Goal: Register for event/course

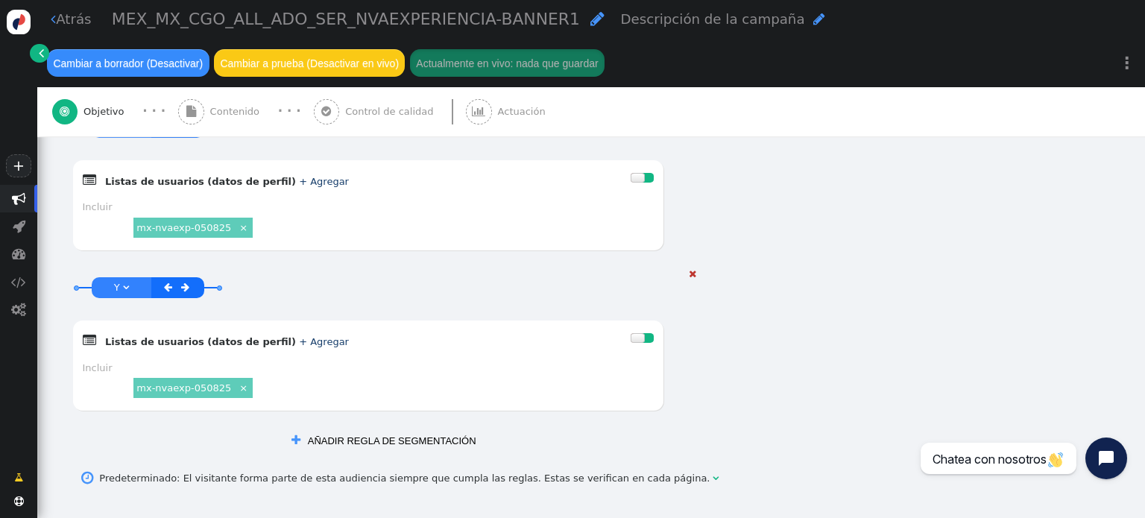
scroll to position [1342, 0]
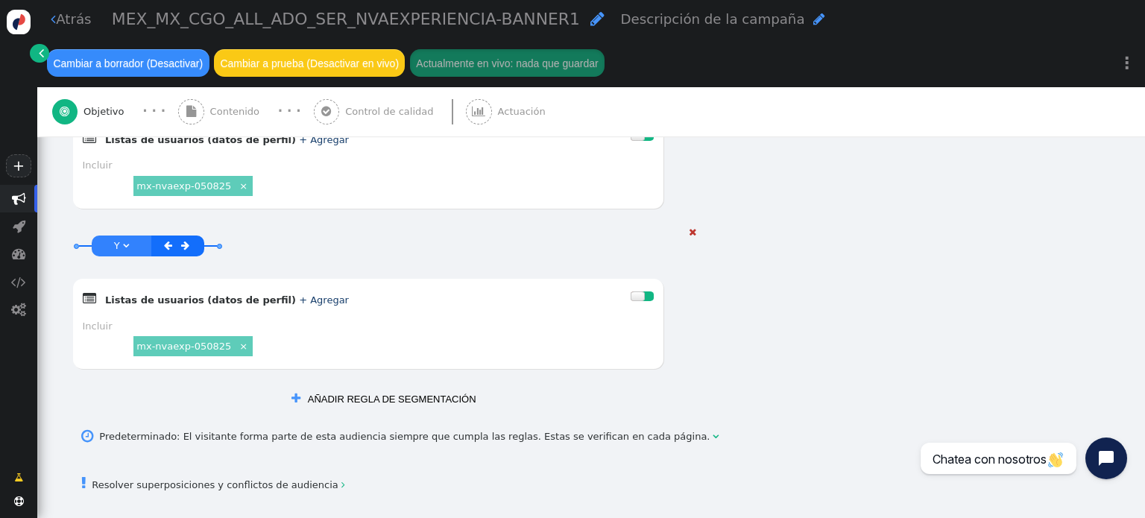
click at [299, 300] on font "+ Agregar" at bounding box center [324, 299] width 50 height 11
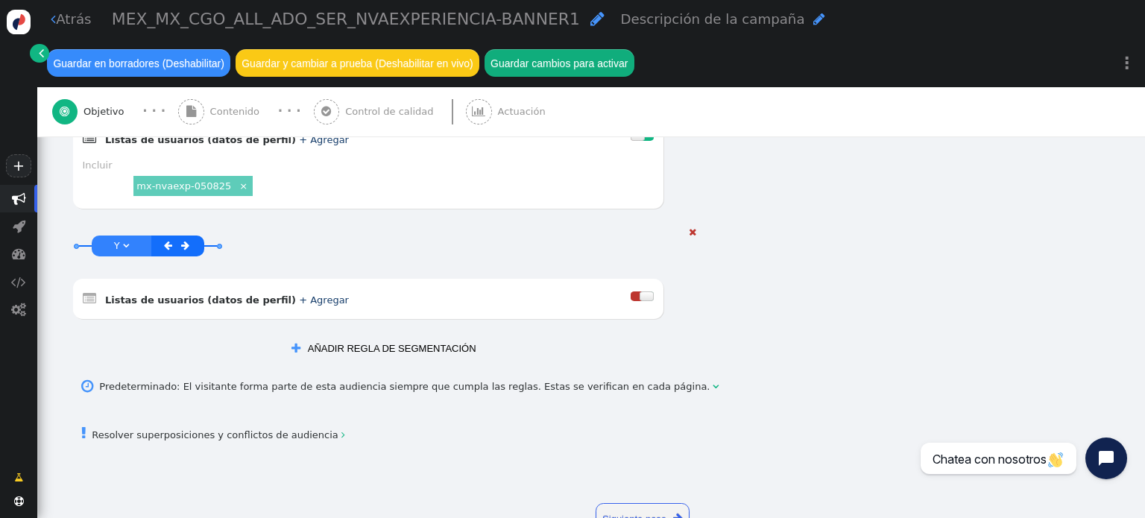
click at [299, 297] on font "+ Agregar" at bounding box center [324, 299] width 50 height 11
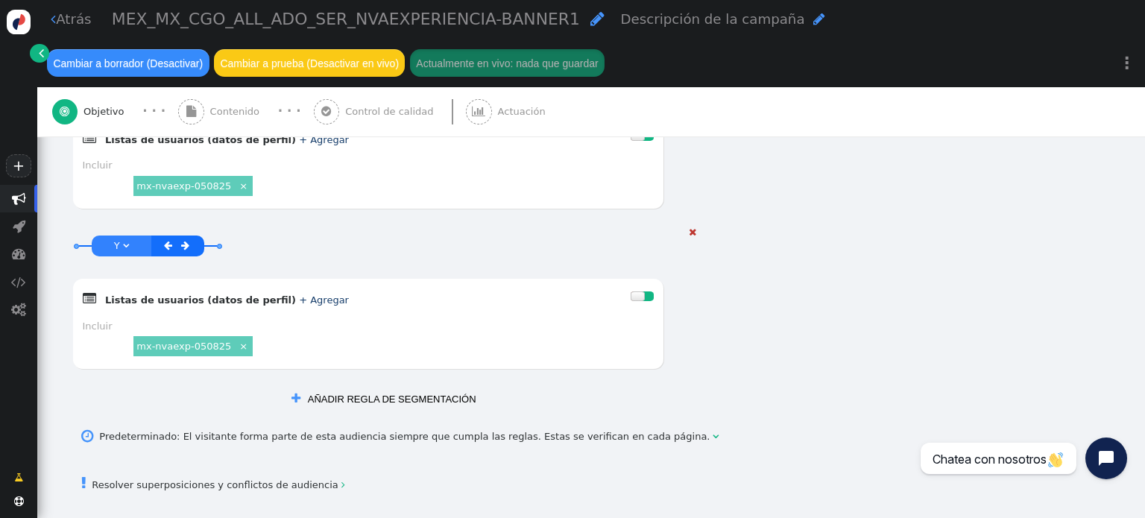
click at [239, 348] on font "×" at bounding box center [243, 346] width 8 height 11
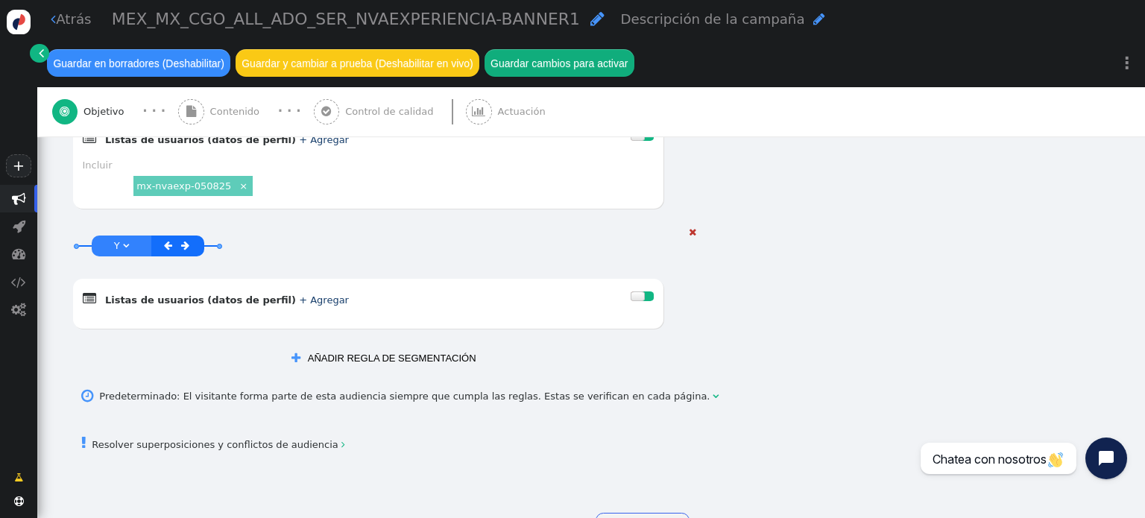
click at [299, 303] on font "+ Agregar" at bounding box center [324, 299] width 50 height 11
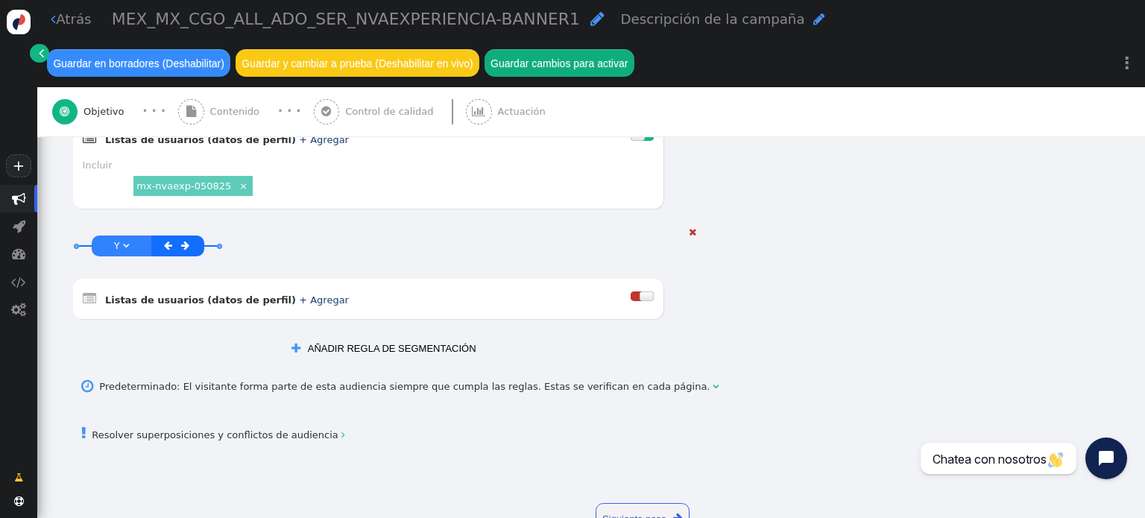
click at [299, 300] on font "+ Agregar" at bounding box center [324, 299] width 50 height 11
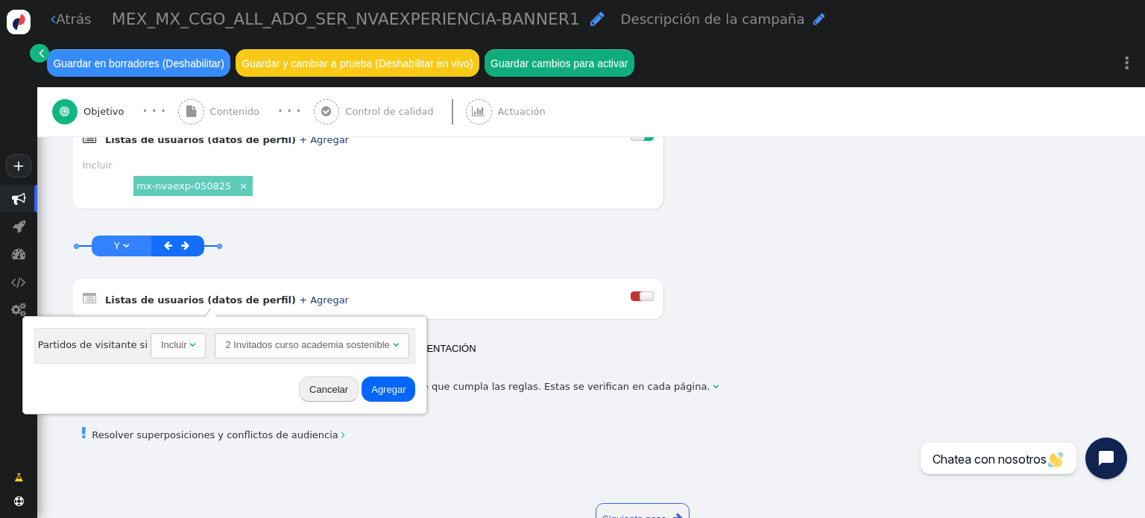
click at [233, 345] on font "2 Invitados curso academia sostenible" at bounding box center [307, 344] width 164 height 11
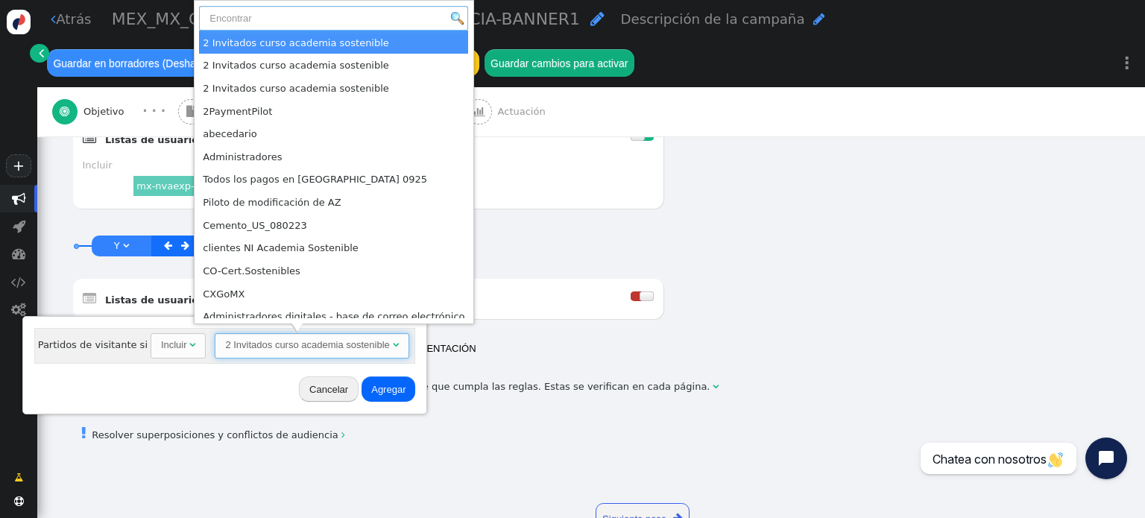
click at [247, 19] on input "text" at bounding box center [333, 18] width 269 height 25
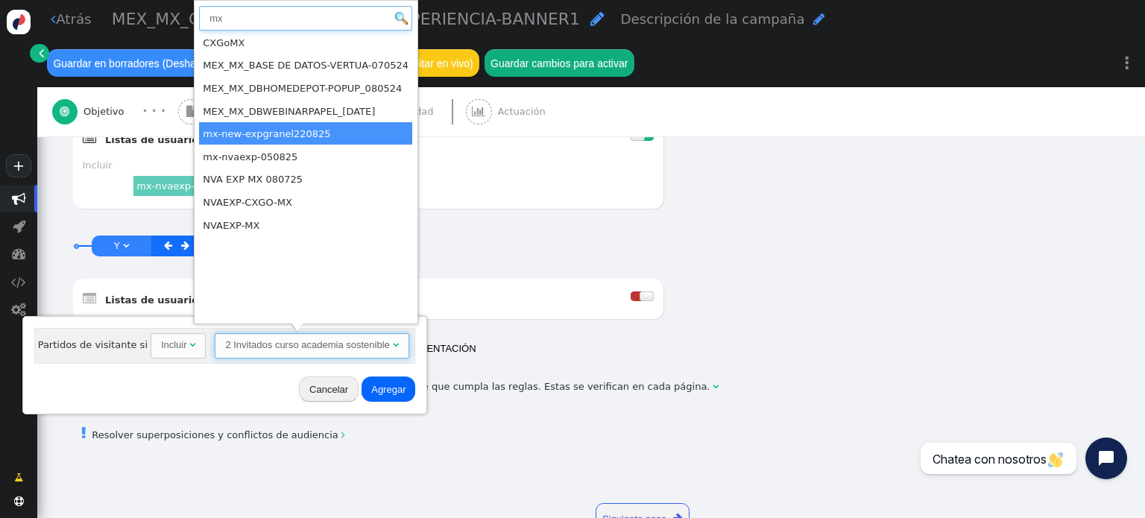
click at [241, 19] on input "mx" at bounding box center [305, 18] width 213 height 25
type input "m"
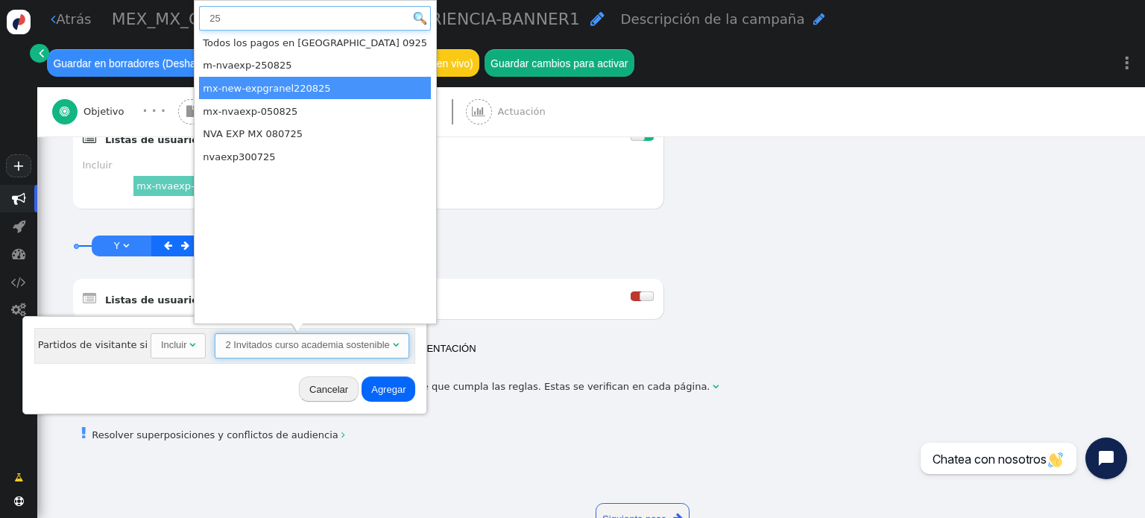
type input "25"
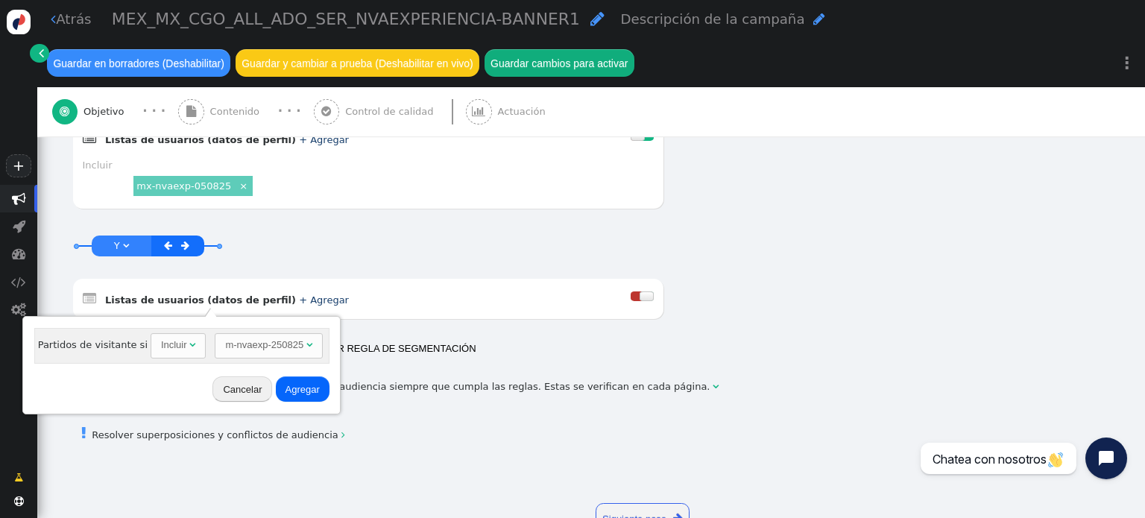
click at [295, 387] on font "Agregar" at bounding box center [302, 389] width 34 height 11
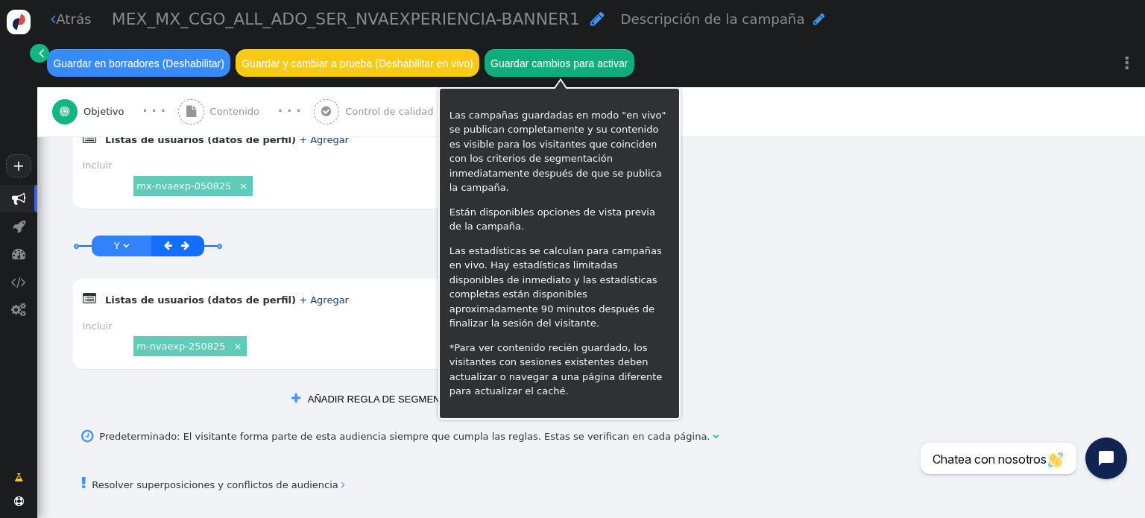
click at [573, 62] on font "Guardar cambios para activar" at bounding box center [558, 63] width 137 height 12
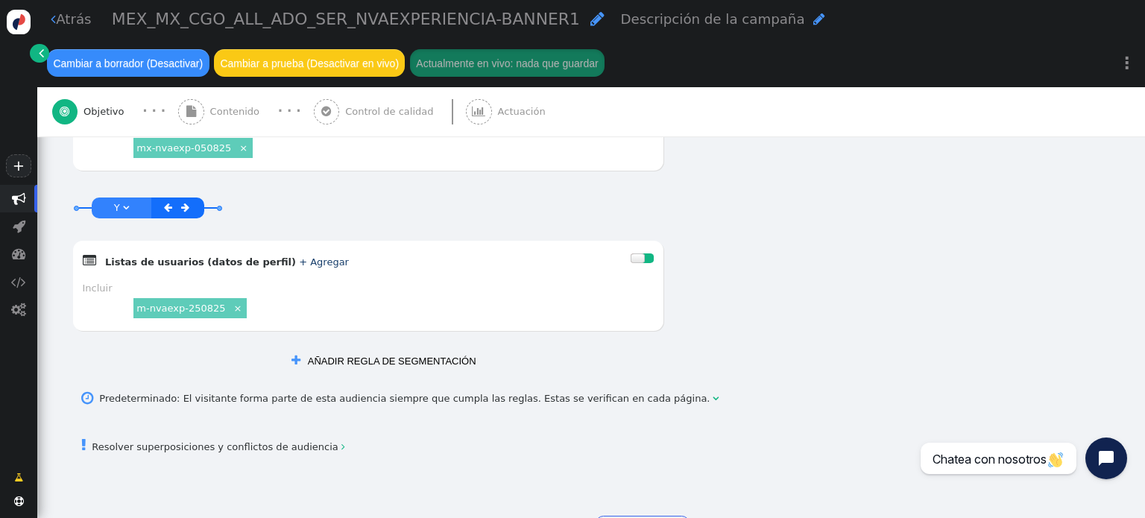
scroll to position [1438, 0]
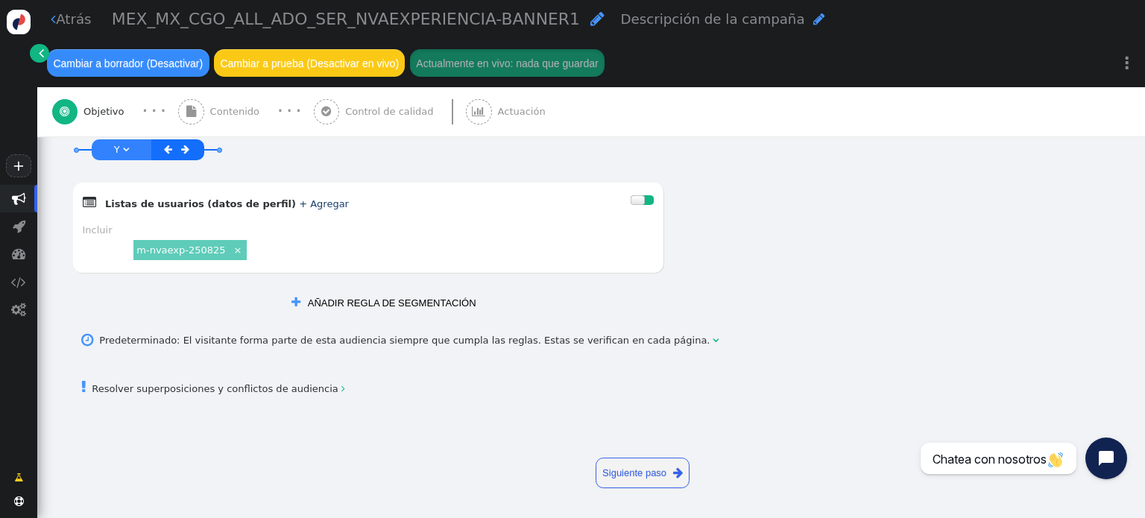
click at [617, 470] on font "Siguiente paso" at bounding box center [634, 472] width 64 height 11
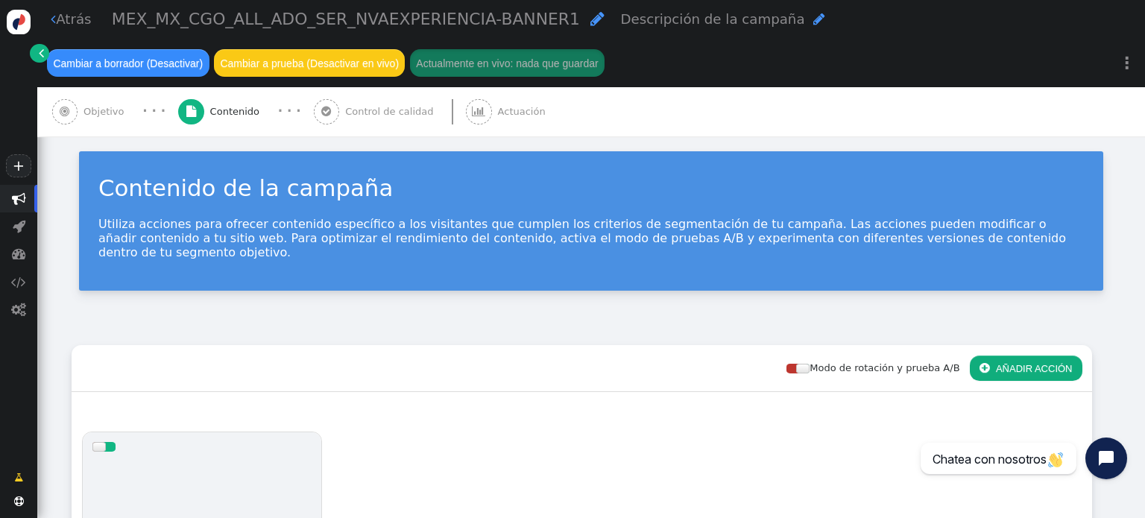
scroll to position [0, 0]
